Goal: Information Seeking & Learning: Learn about a topic

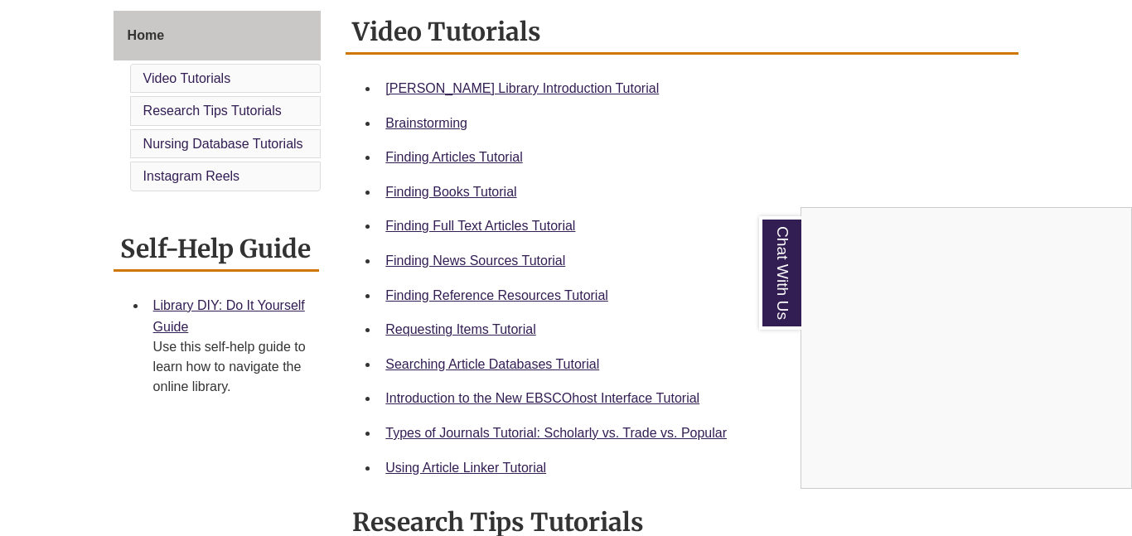
scroll to position [454, 0]
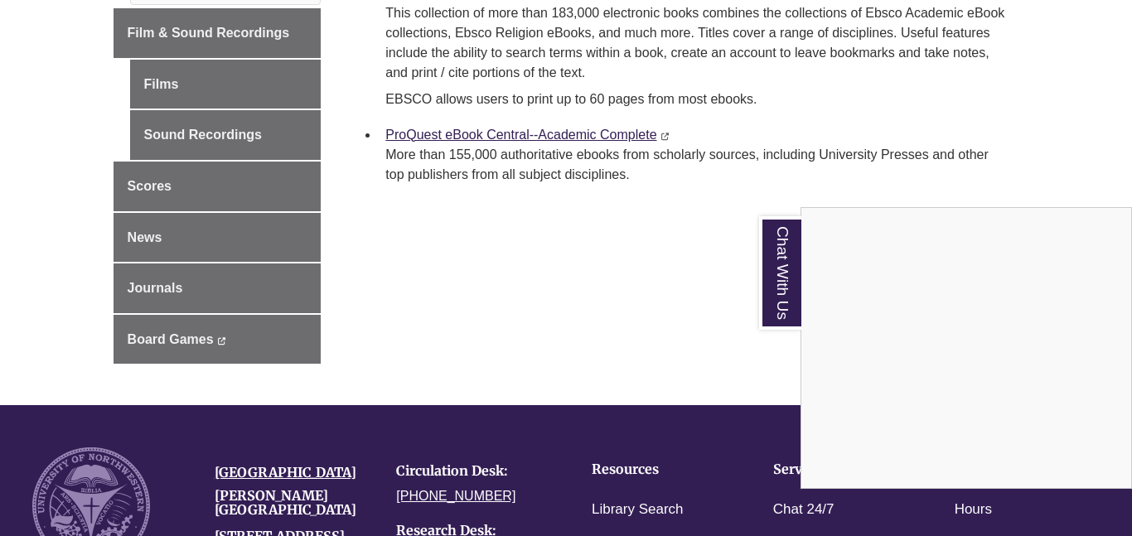
scroll to position [375, 0]
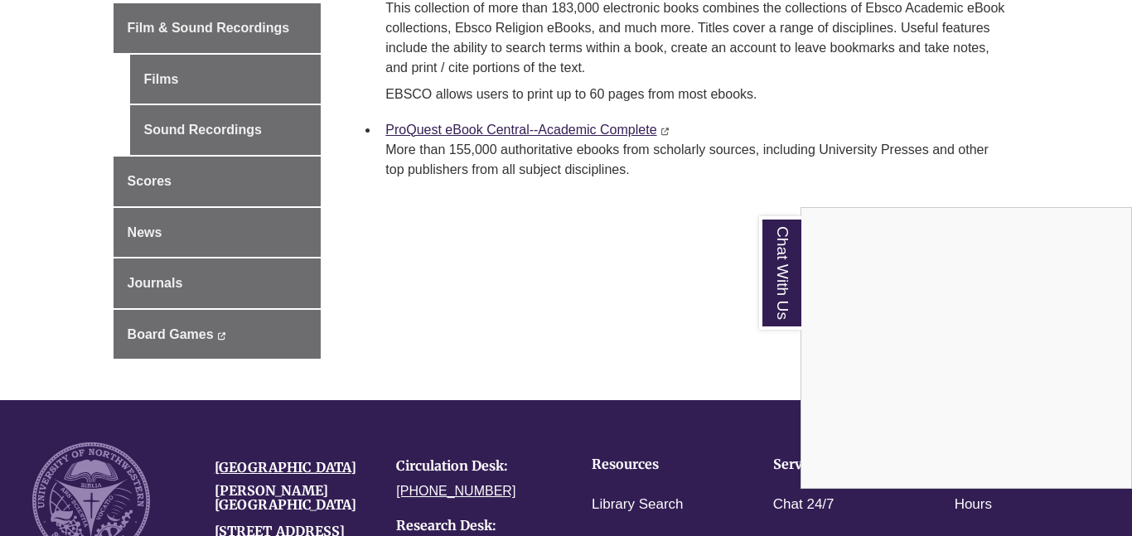
click at [183, 290] on div "Chat With Us" at bounding box center [566, 268] width 1132 height 536
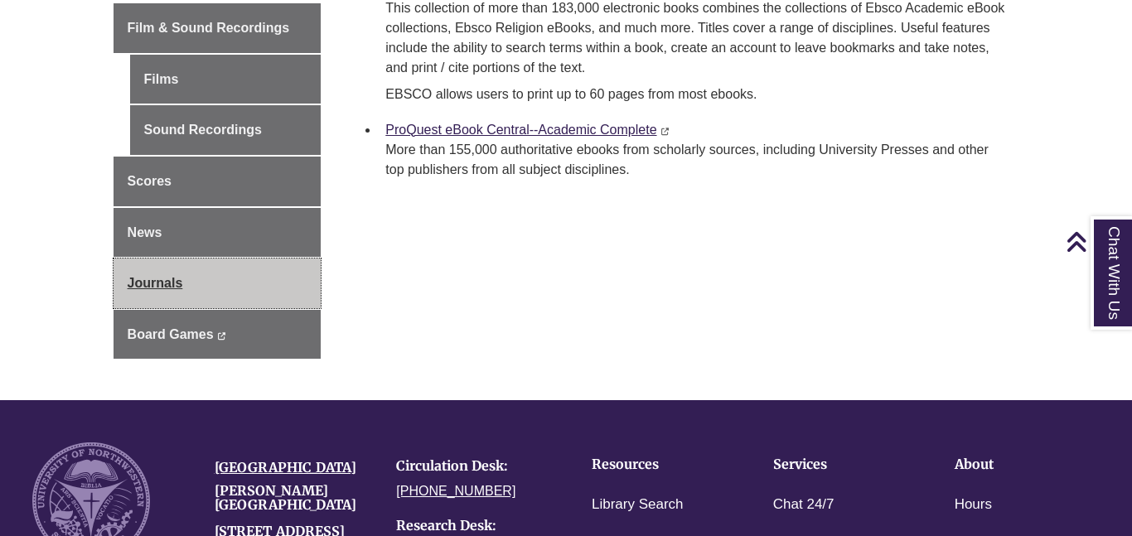
click at [196, 282] on link "Journals" at bounding box center [217, 283] width 208 height 50
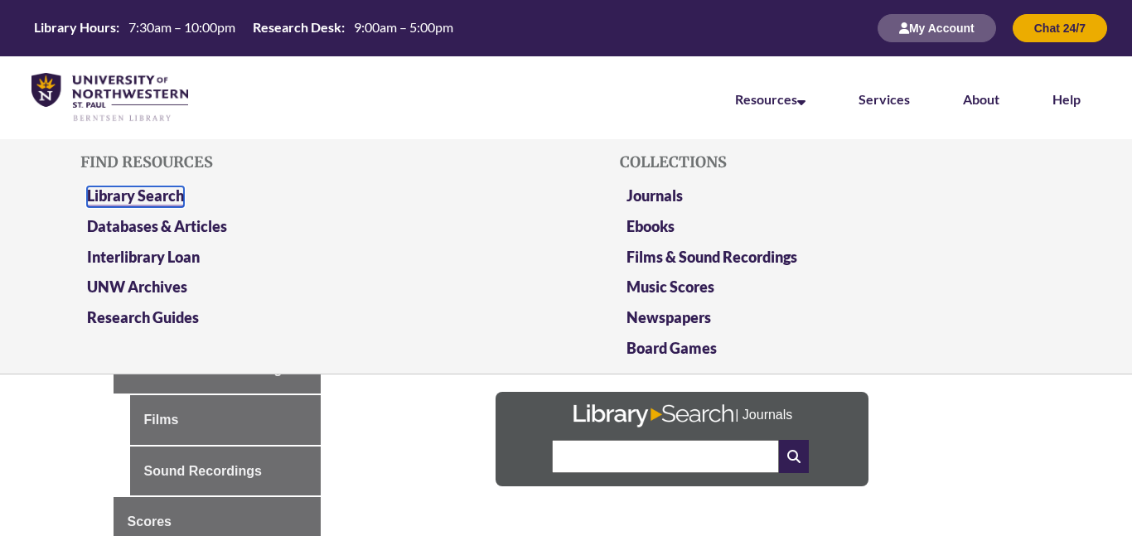
click at [161, 195] on link "Library Search" at bounding box center [135, 196] width 97 height 21
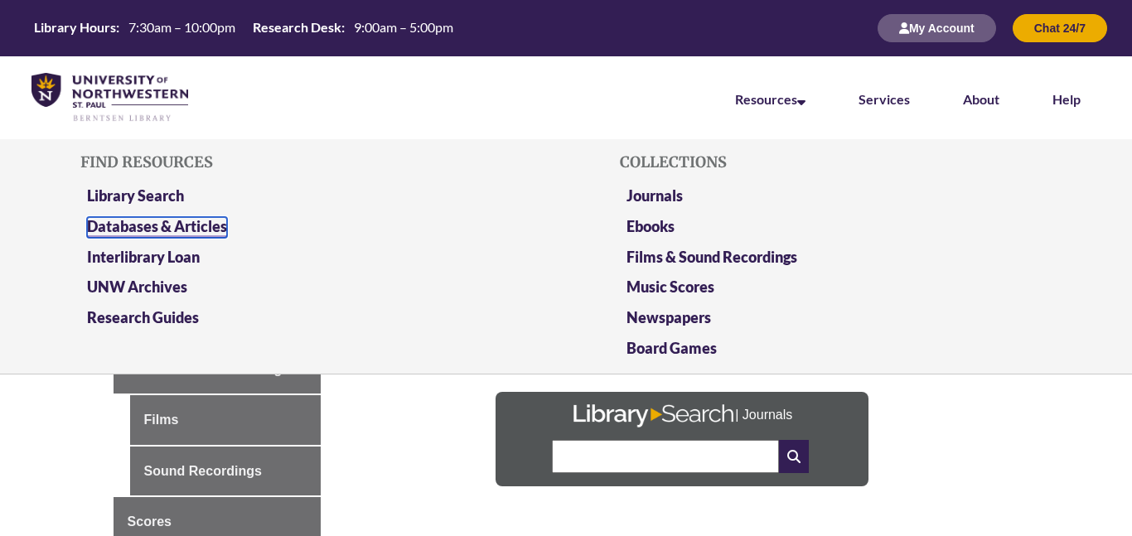
click at [156, 218] on link "Databases & Articles" at bounding box center [157, 227] width 140 height 21
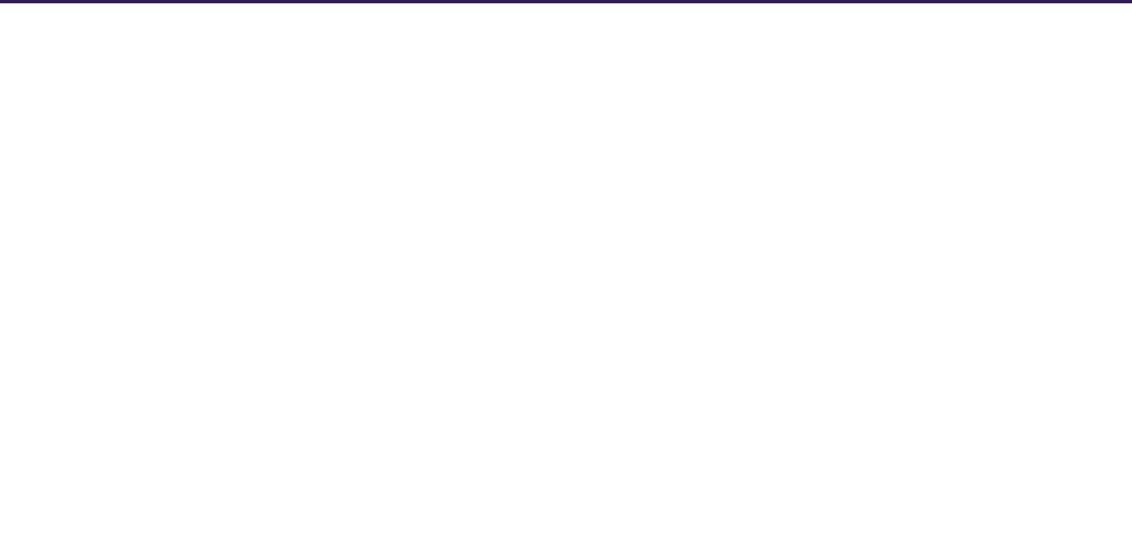
select select "Database Subject Filter"
select select "Database Types Filter"
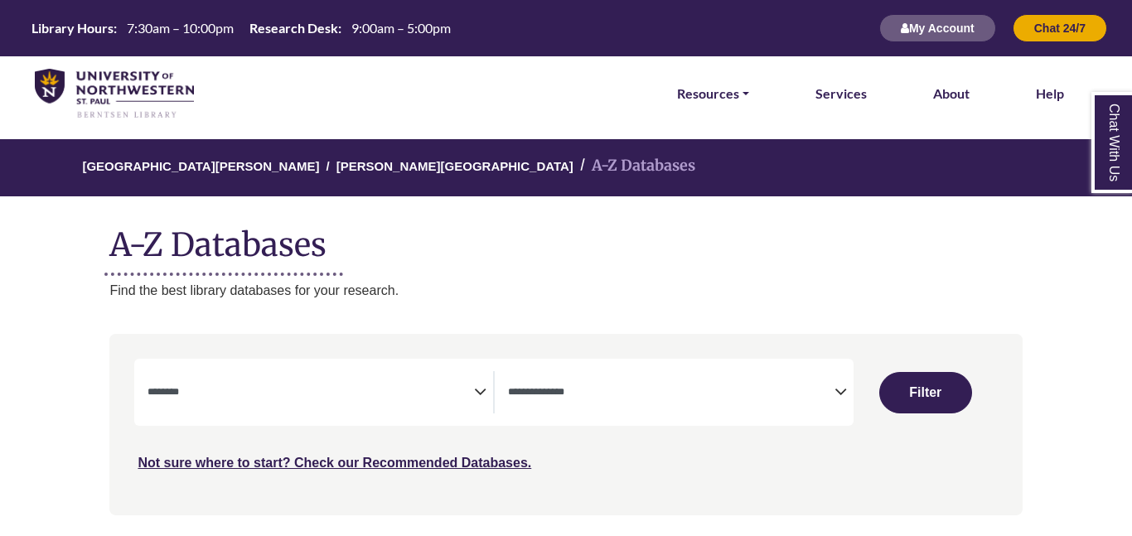
select select "Database Subject Filter"
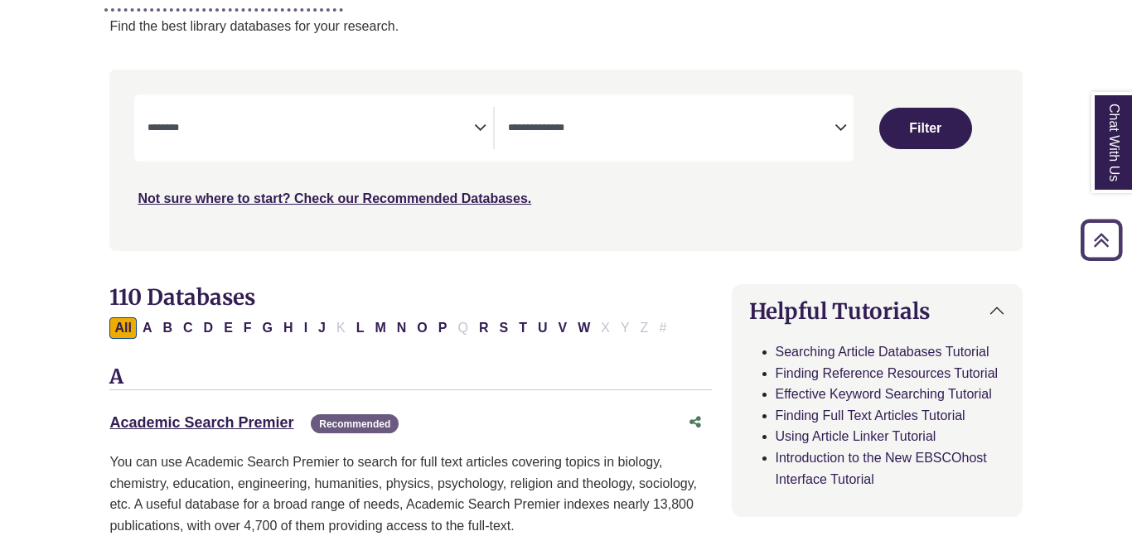
scroll to position [265, 0]
click at [793, 143] on span "Search filters" at bounding box center [671, 127] width 326 height 42
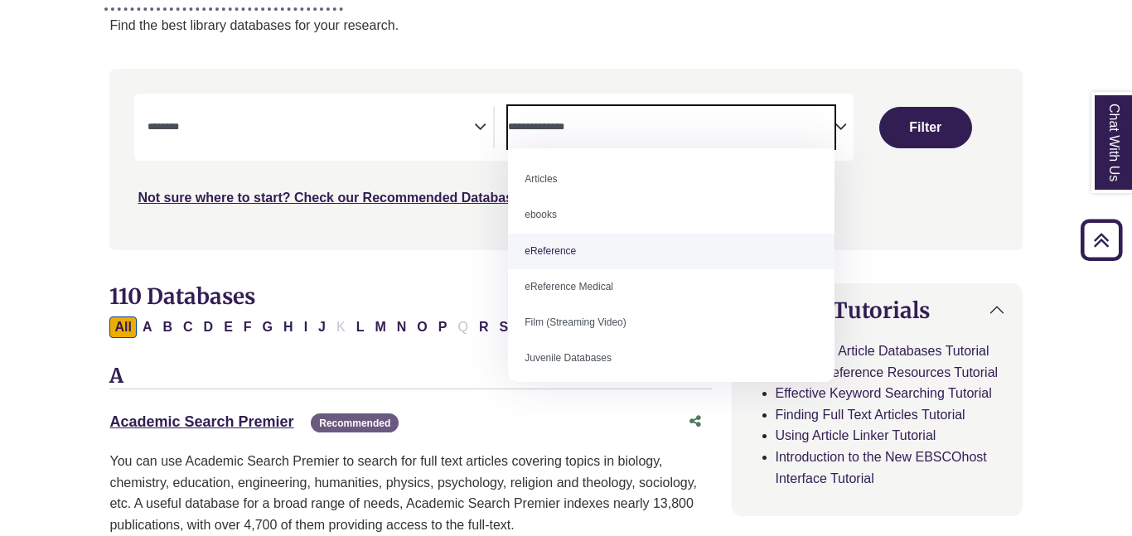
select select "*****"
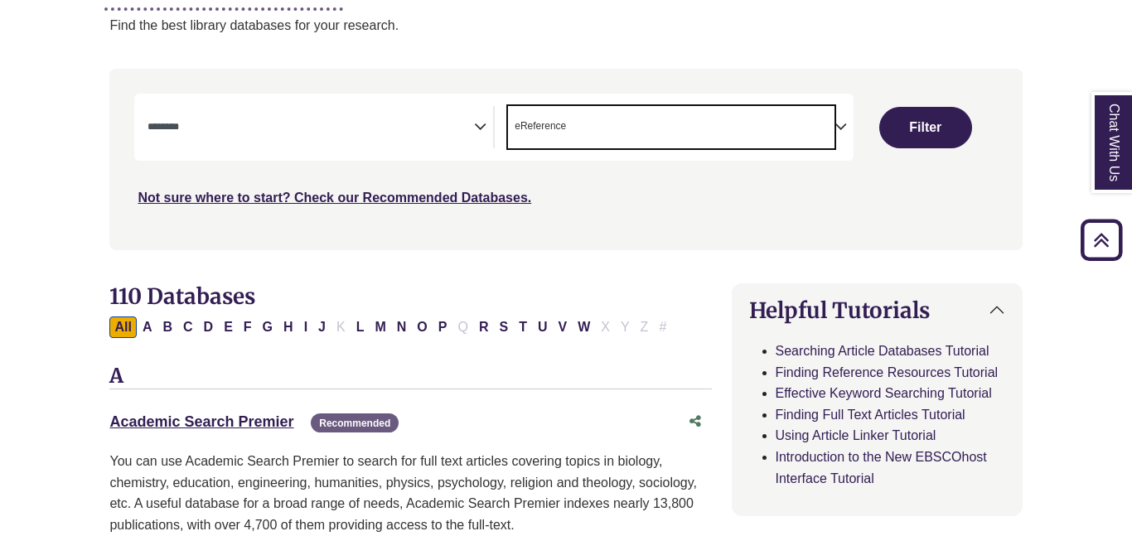
scroll to position [33, 0]
click at [456, 129] on textarea "Search" at bounding box center [310, 128] width 326 height 13
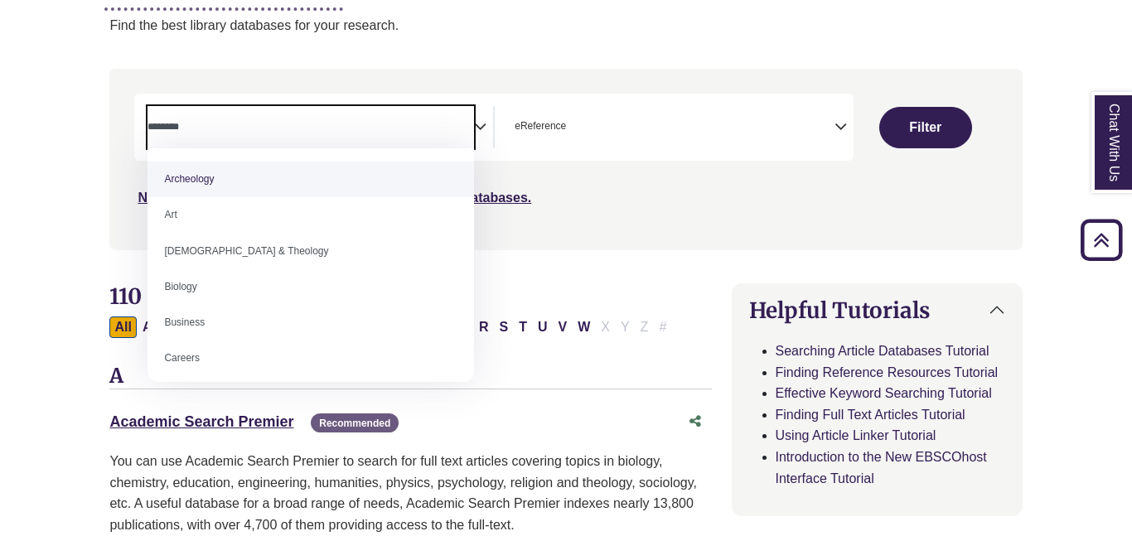
click at [567, 188] on div "Not sure where to start? Check our Recommended Databases." at bounding box center [457, 191] width 647 height 35
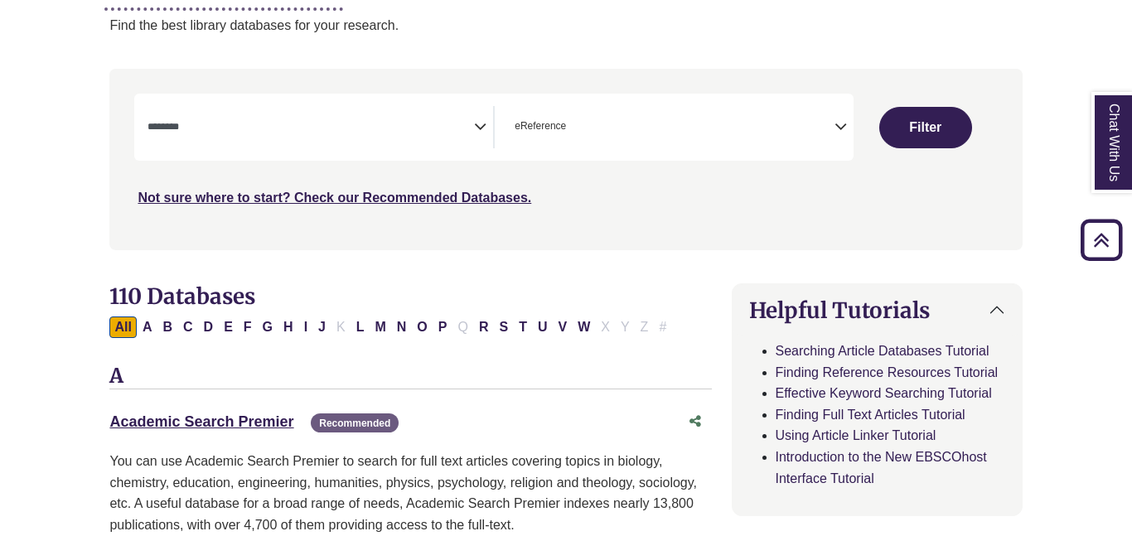
click at [461, 145] on span "Search filters" at bounding box center [310, 127] width 326 height 42
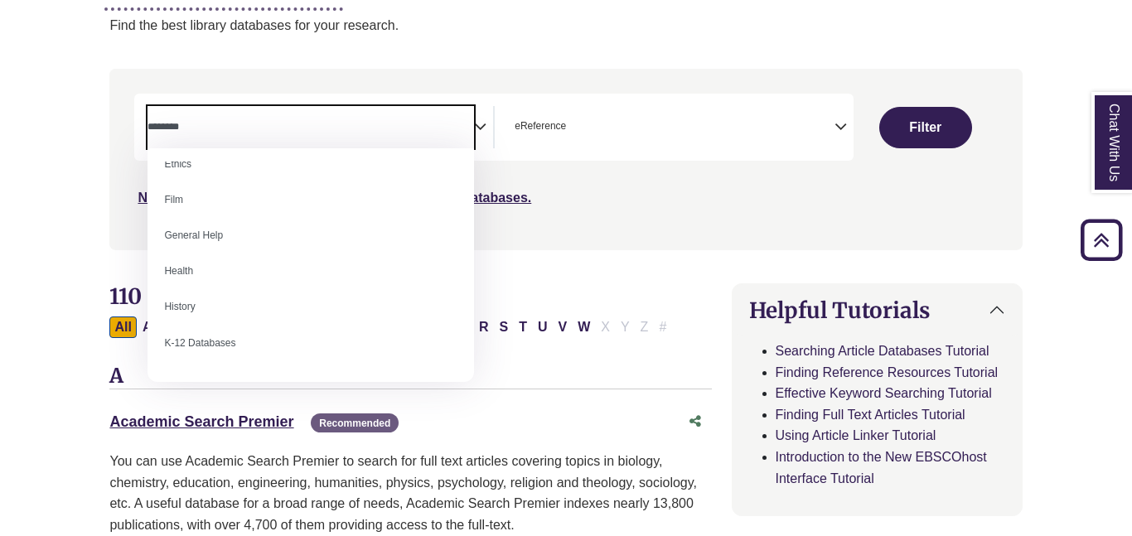
scroll to position [667, 0]
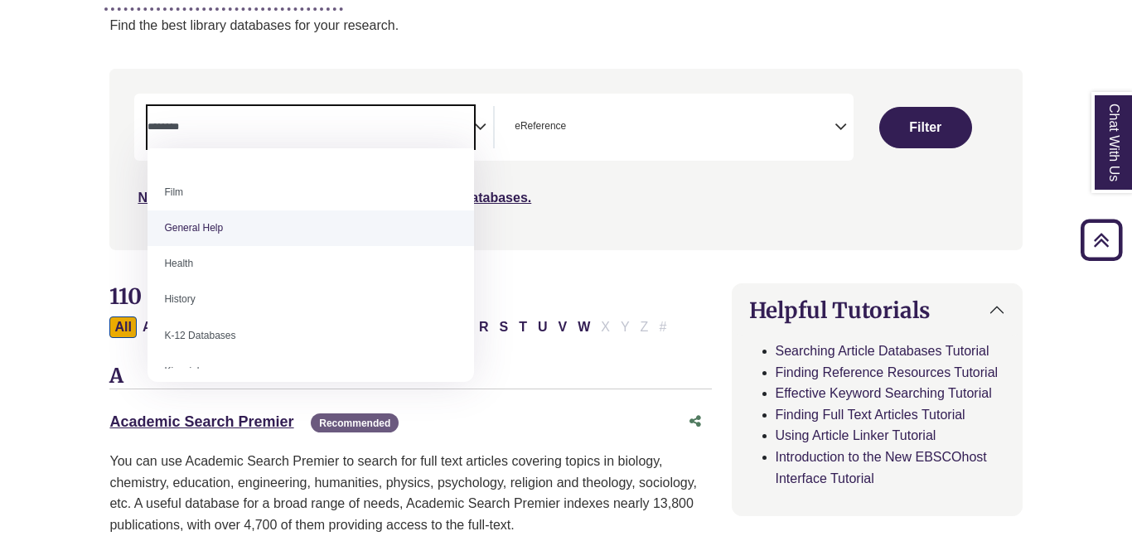
select select "*****"
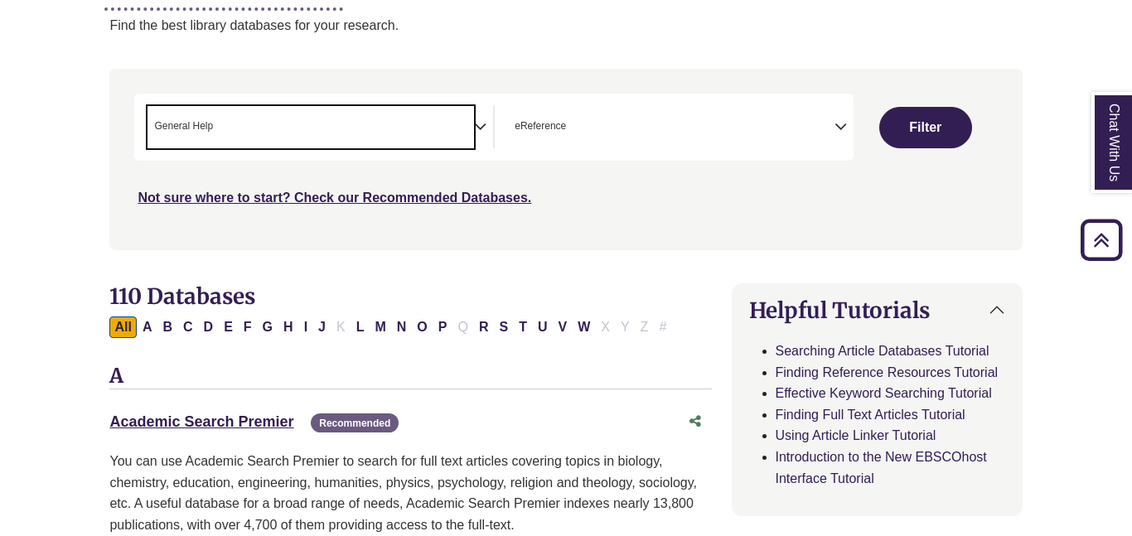
scroll to position [331, 0]
click at [939, 136] on button "Filter" at bounding box center [925, 127] width 93 height 41
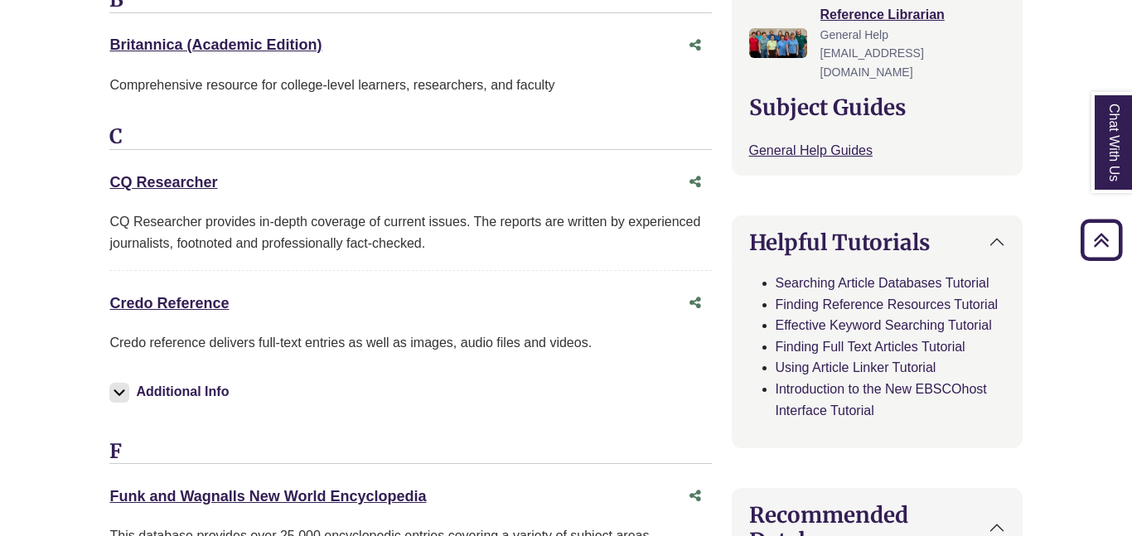
scroll to position [648, 0]
click at [171, 308] on link "Credo Reference This link opens in a new window" at bounding box center [168, 302] width 119 height 17
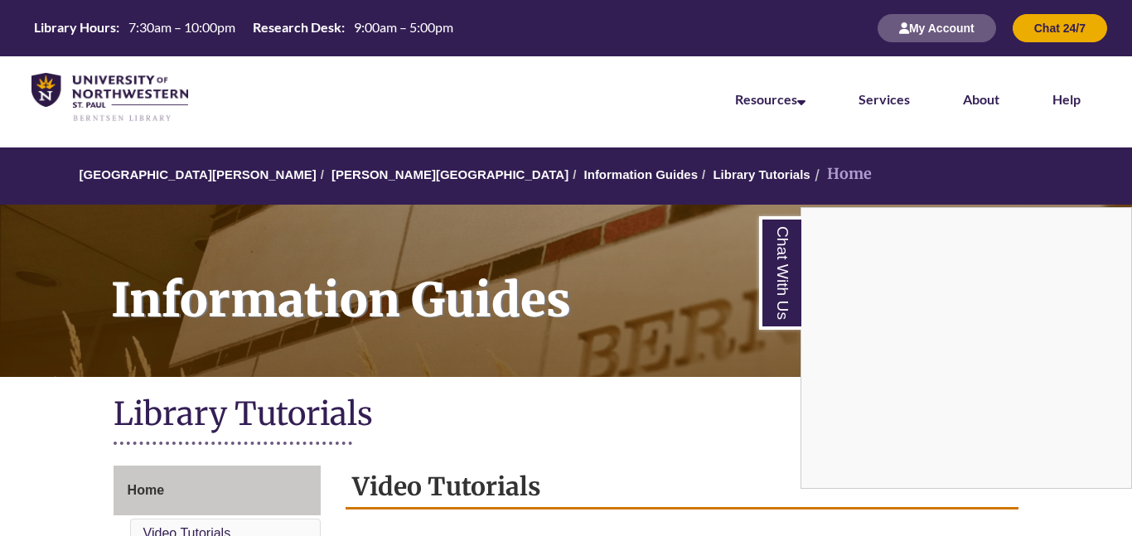
scroll to position [454, 0]
